Goal: Find specific page/section: Find specific page/section

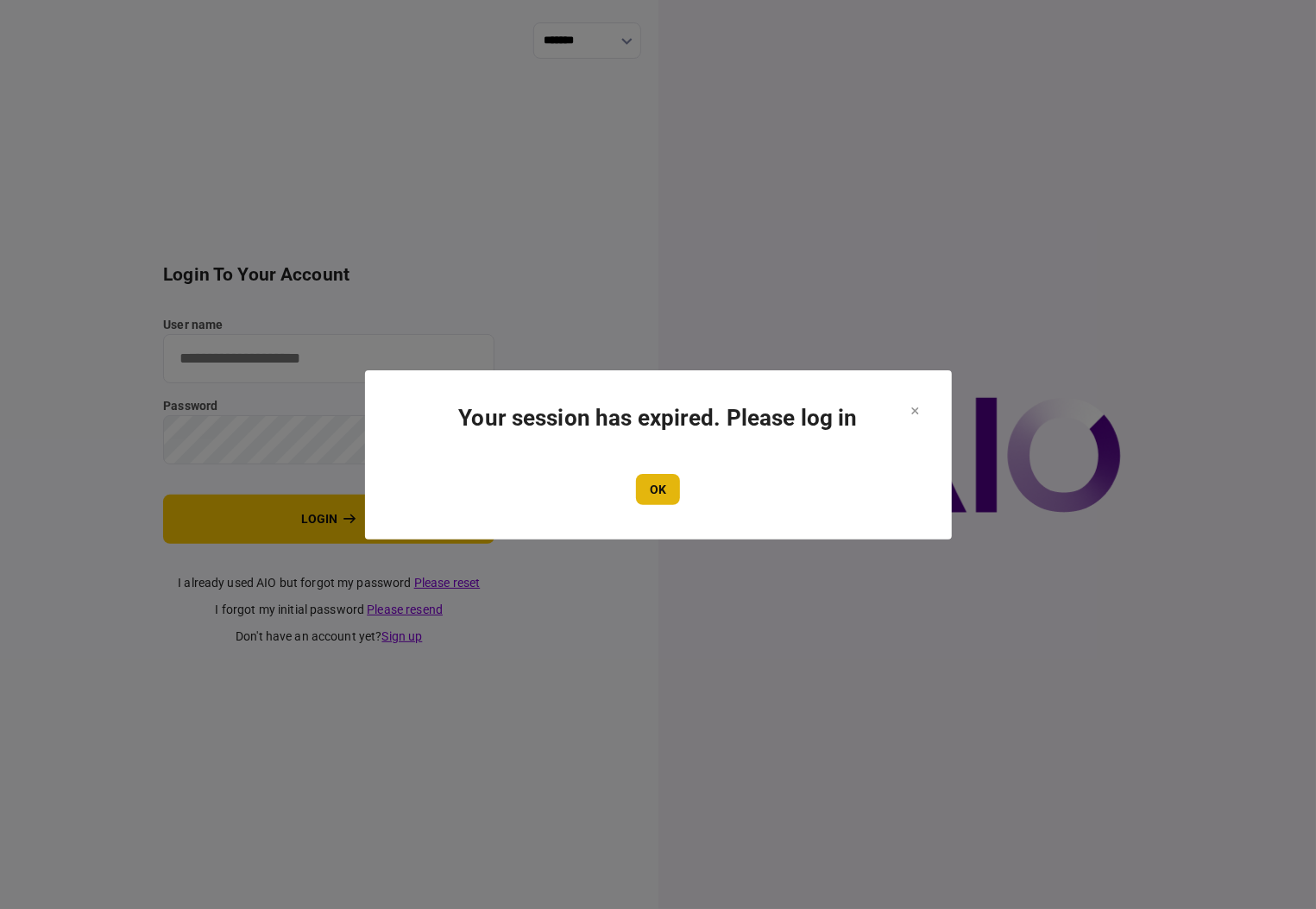
click at [658, 495] on button "OK" at bounding box center [658, 489] width 44 height 31
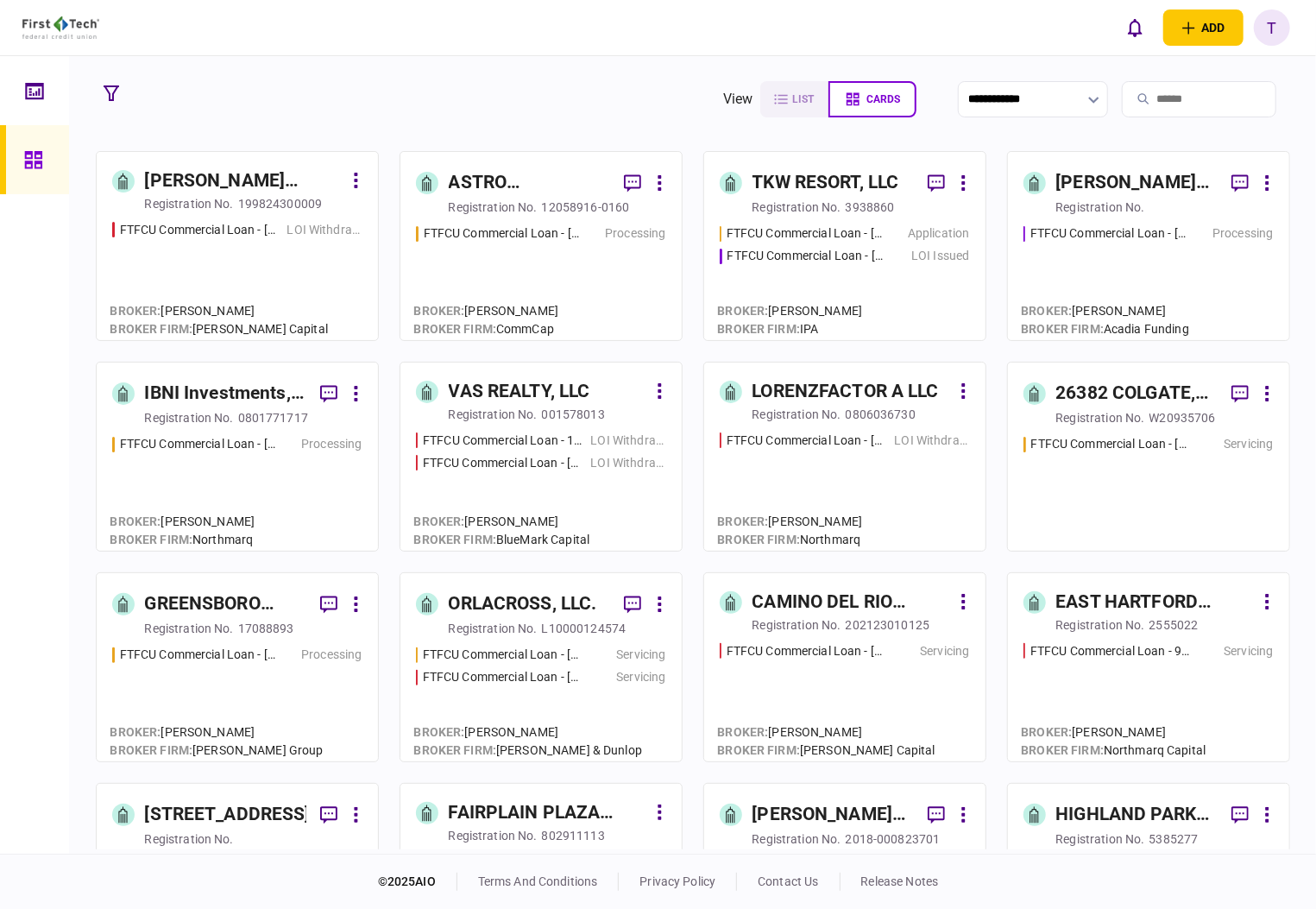
click at [447, 183] on div "ASTRO PROPERTIES LLC registration no. 12058916-0160" at bounding box center [540, 192] width 250 height 49
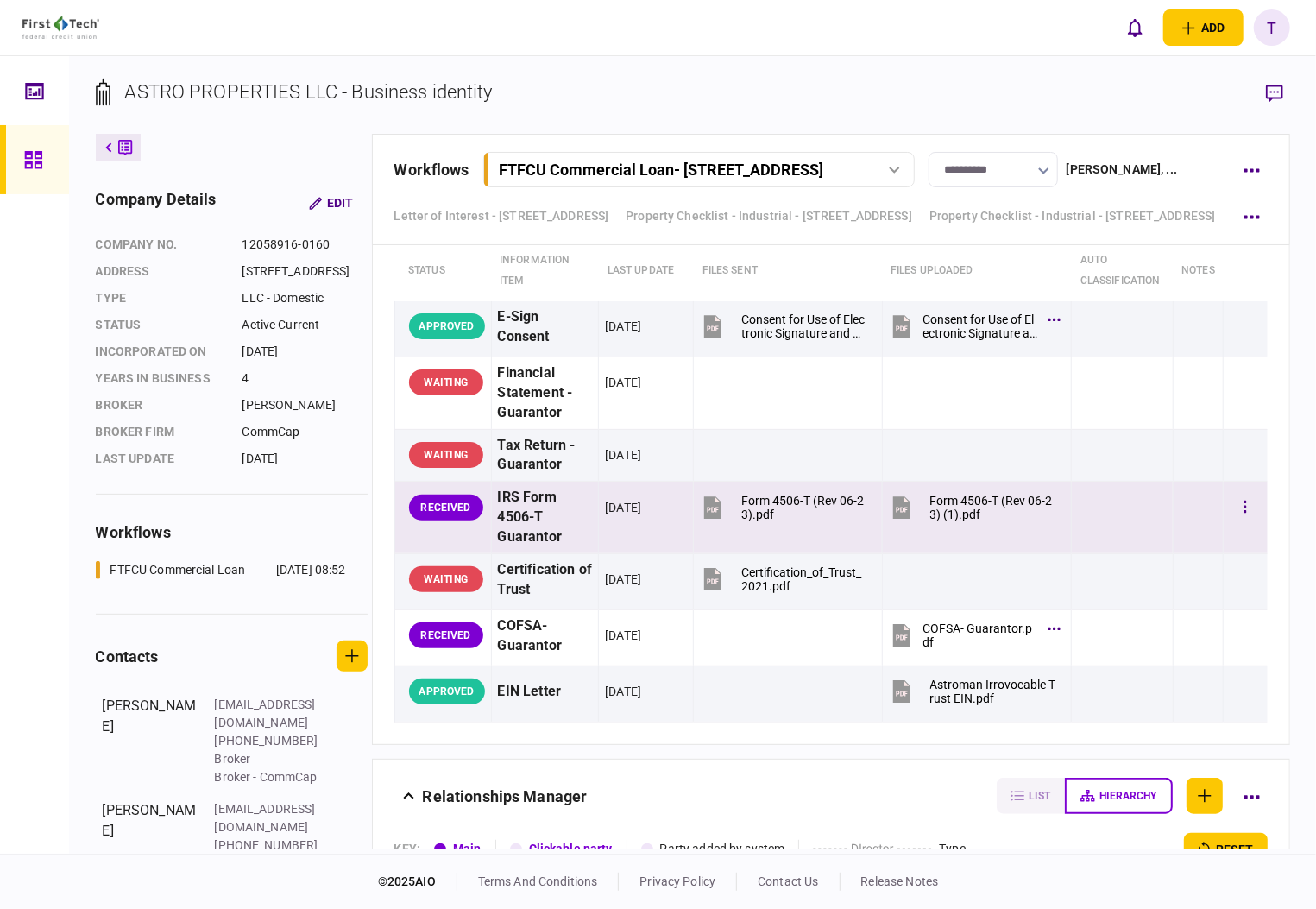
scroll to position [4507, 0]
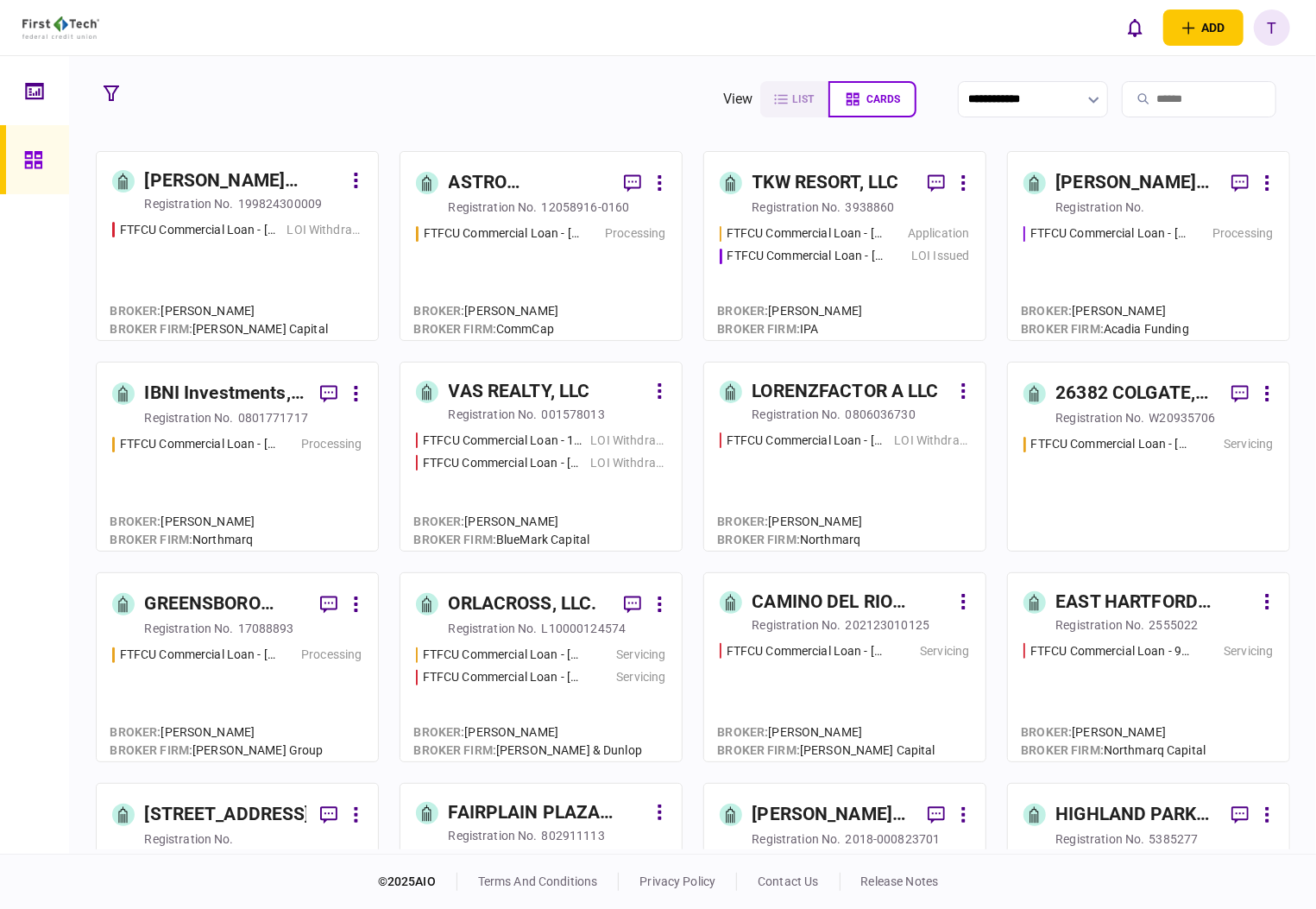
click at [1105, 171] on div "[PERSON_NAME] Regency Partners LLC" at bounding box center [1137, 183] width 161 height 27
